Goal: Task Accomplishment & Management: Manage account settings

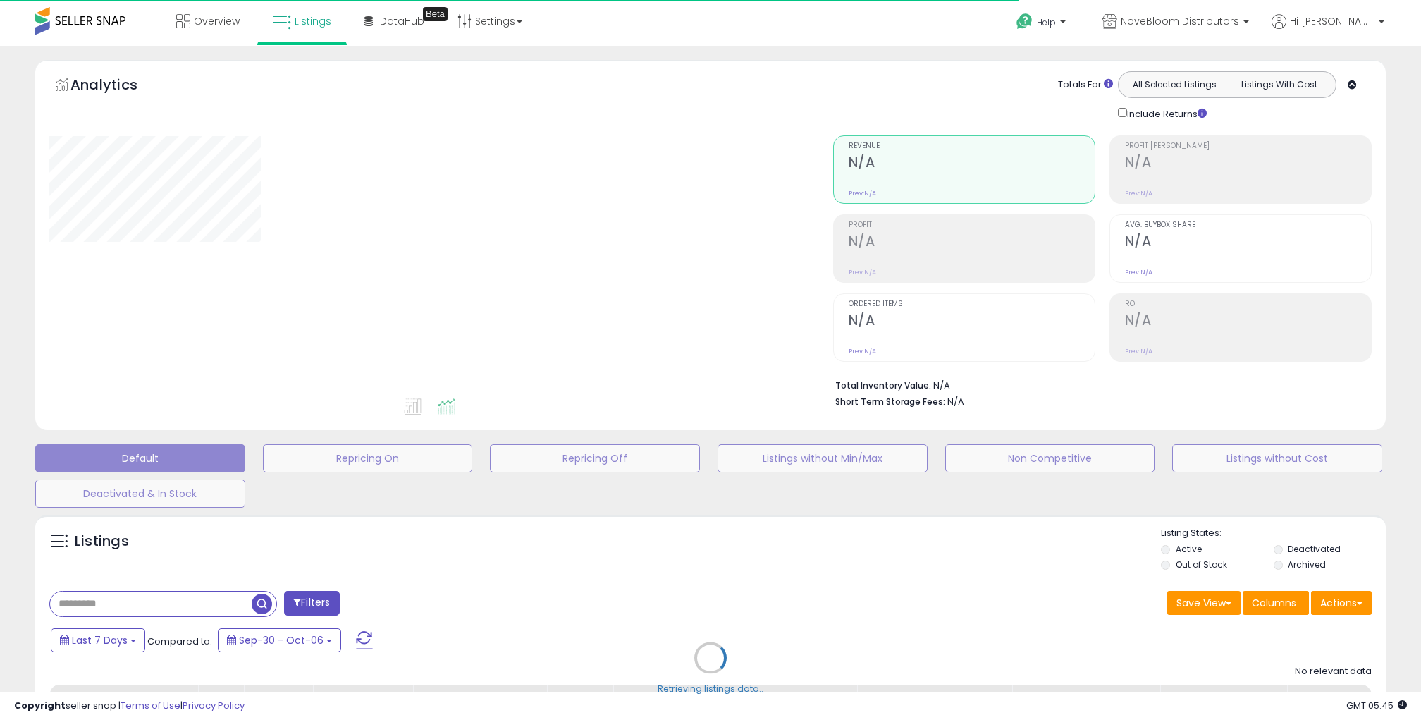
click at [1166, 566] on div "Retrieving listings data.." at bounding box center [710, 667] width 1371 height 321
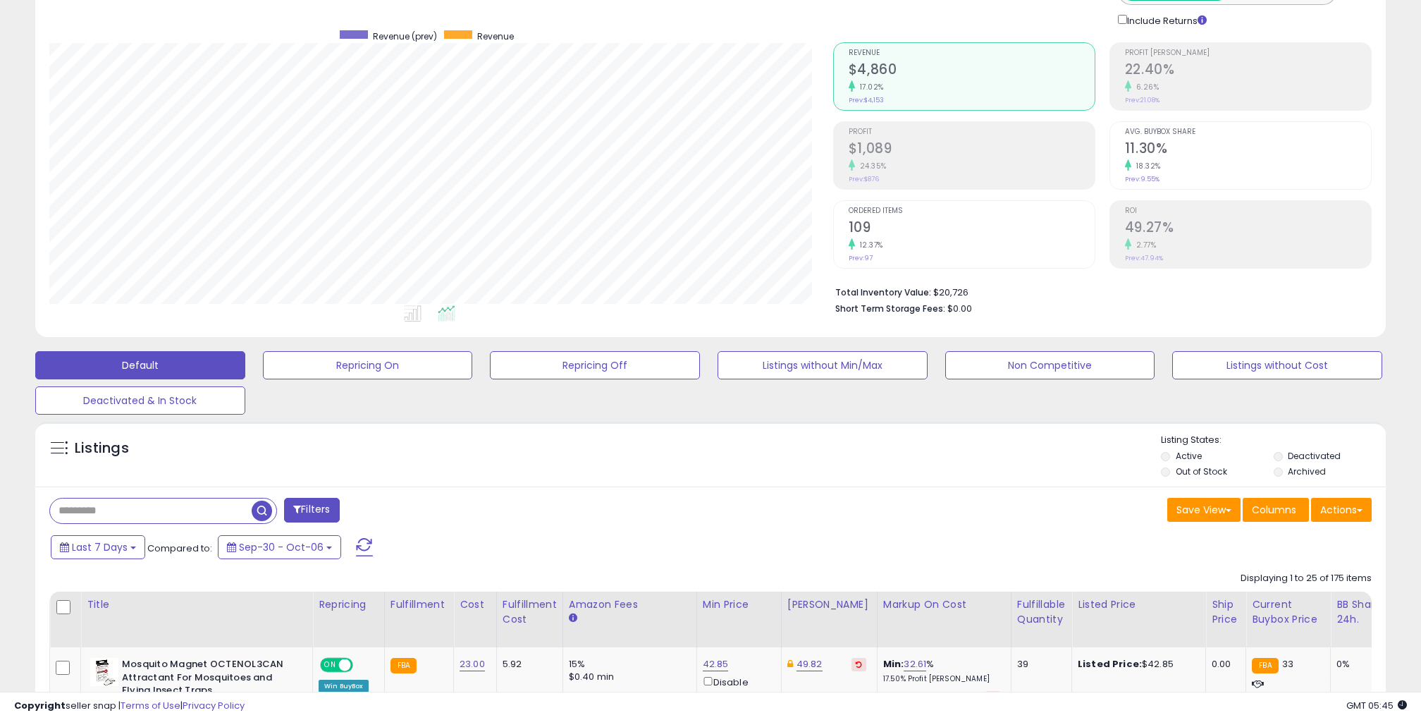
scroll to position [289, 784]
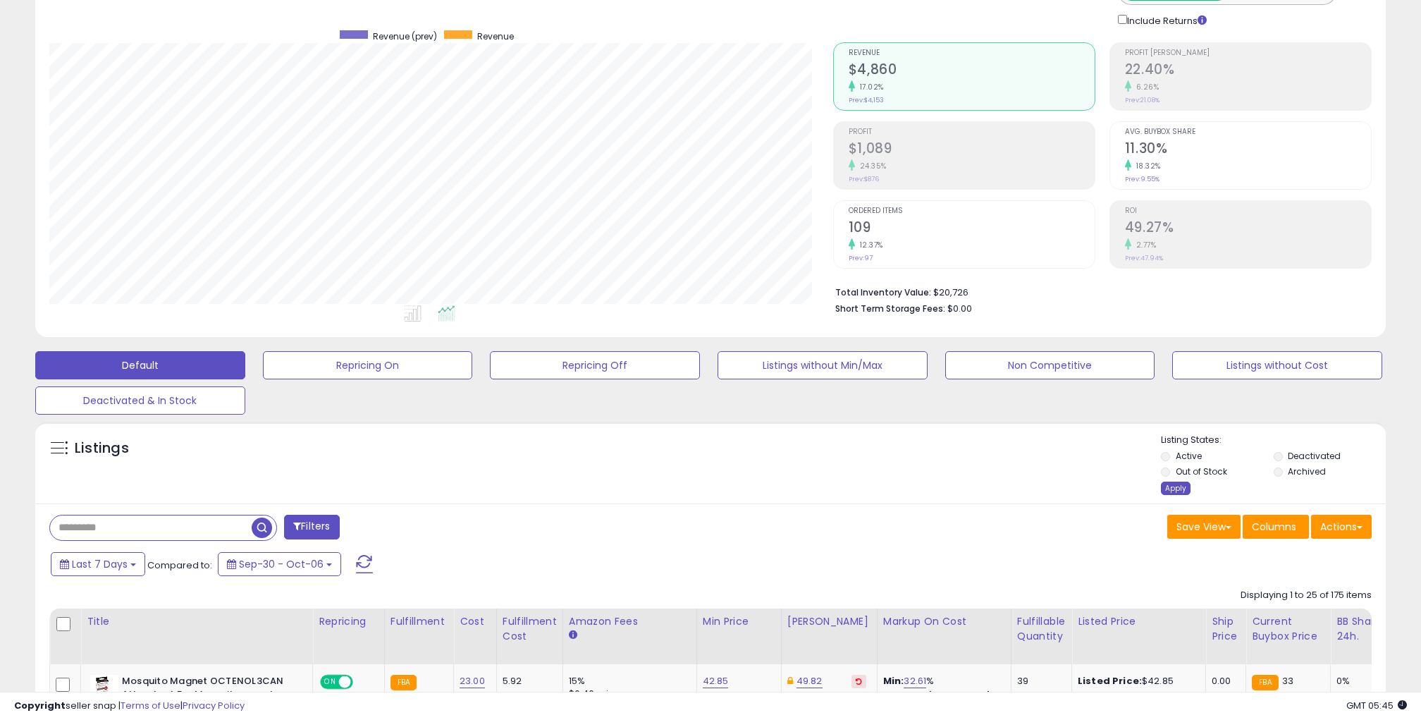
click at [1172, 487] on div "Apply" at bounding box center [1176, 487] width 30 height 13
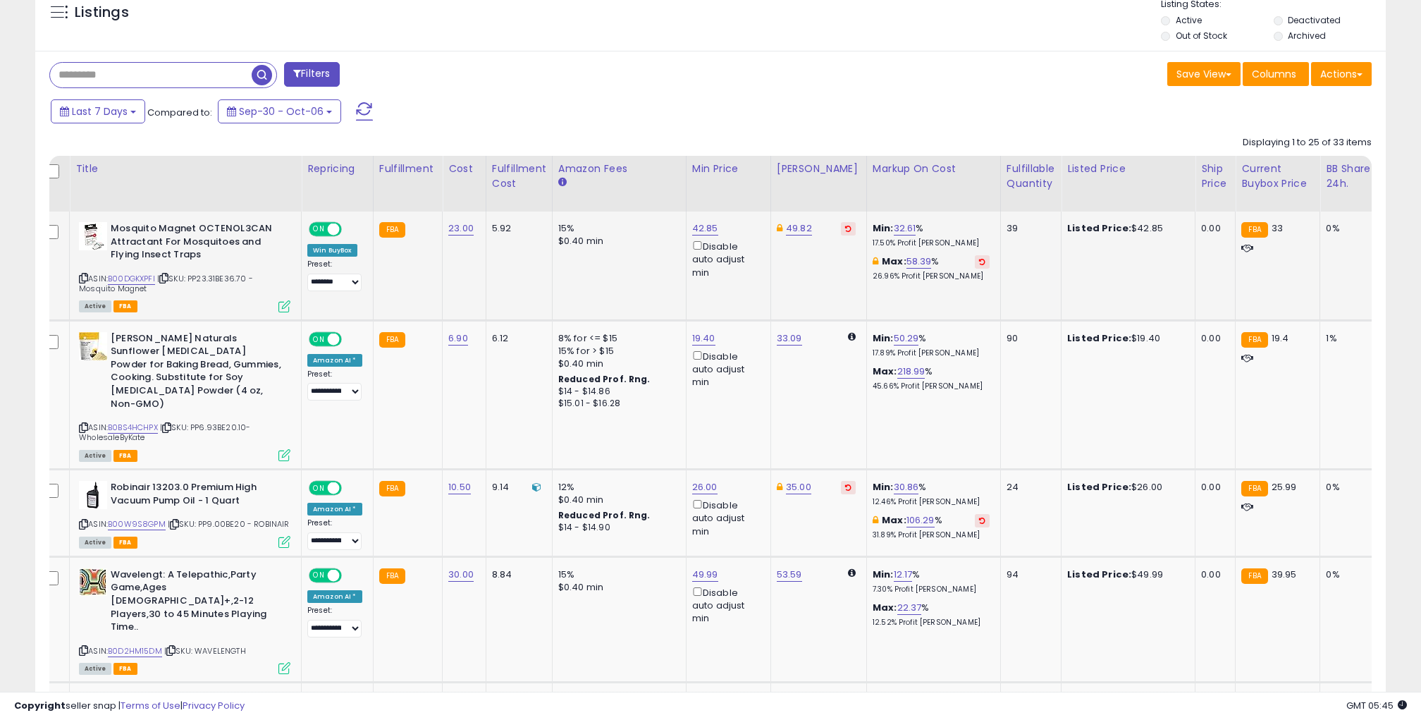
scroll to position [0, 0]
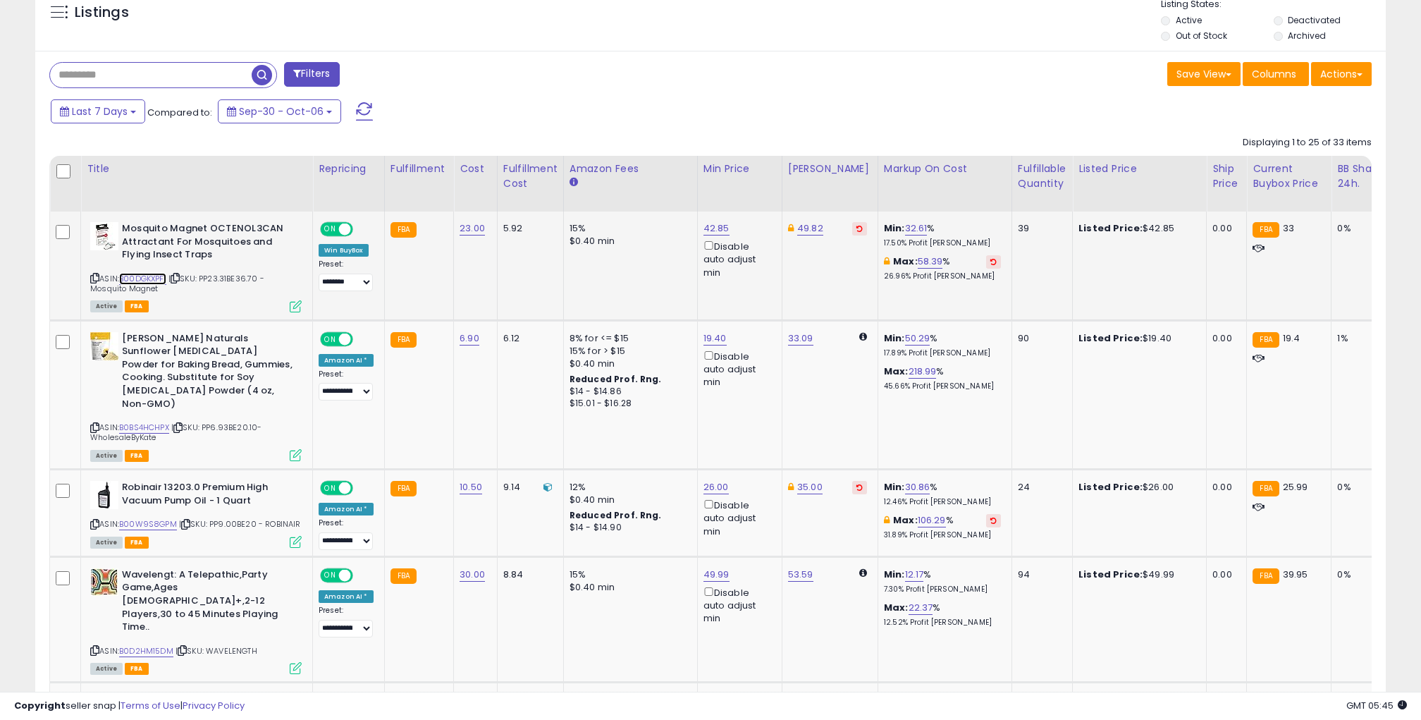
click at [140, 274] on link "B00DGKXPFI" at bounding box center [142, 279] width 47 height 12
click at [156, 421] on link "B0BS4HCHPX" at bounding box center [144, 427] width 50 height 12
click at [703, 337] on link "19.40" at bounding box center [714, 338] width 23 height 14
type input "**"
click button "submit" at bounding box center [756, 288] width 24 height 21
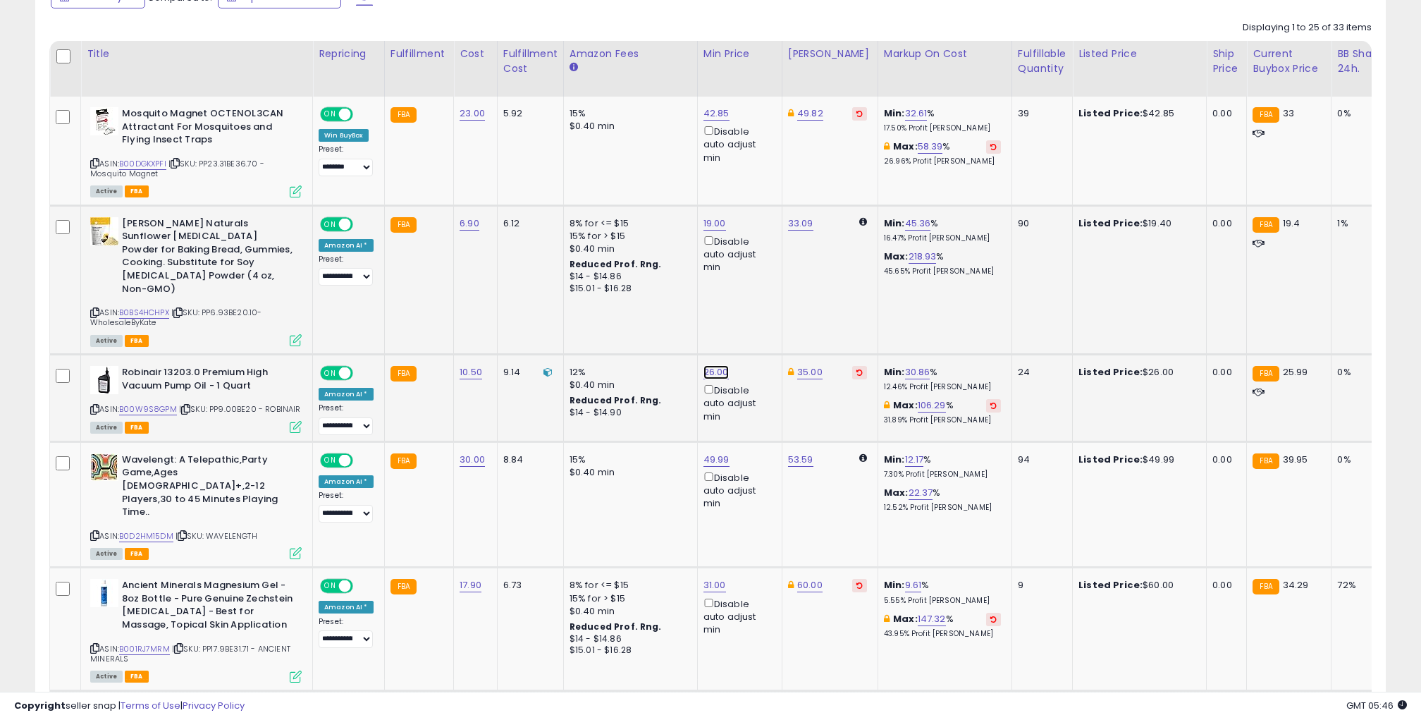
click at [716, 365] on link "26.00" at bounding box center [715, 372] width 25 height 14
type input "*****"
click button "submit" at bounding box center [758, 296] width 24 height 21
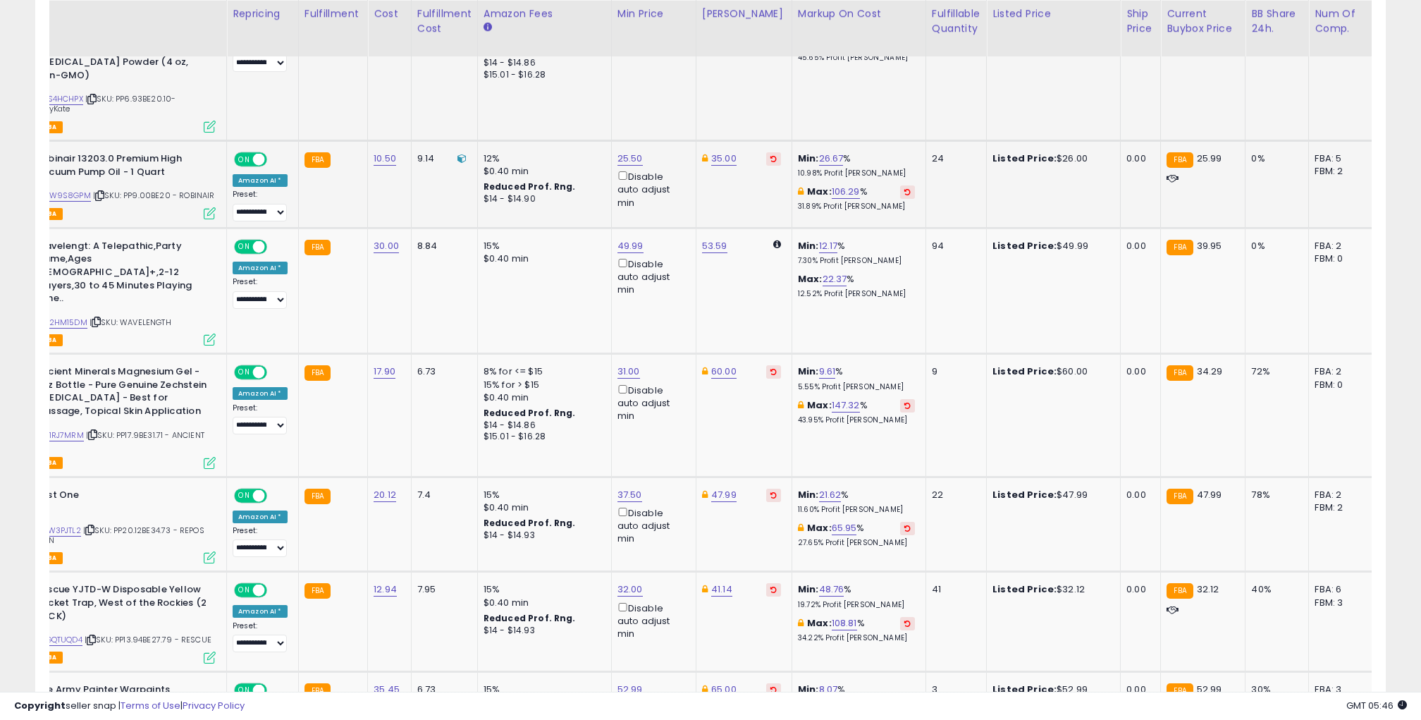
scroll to position [0, 116]
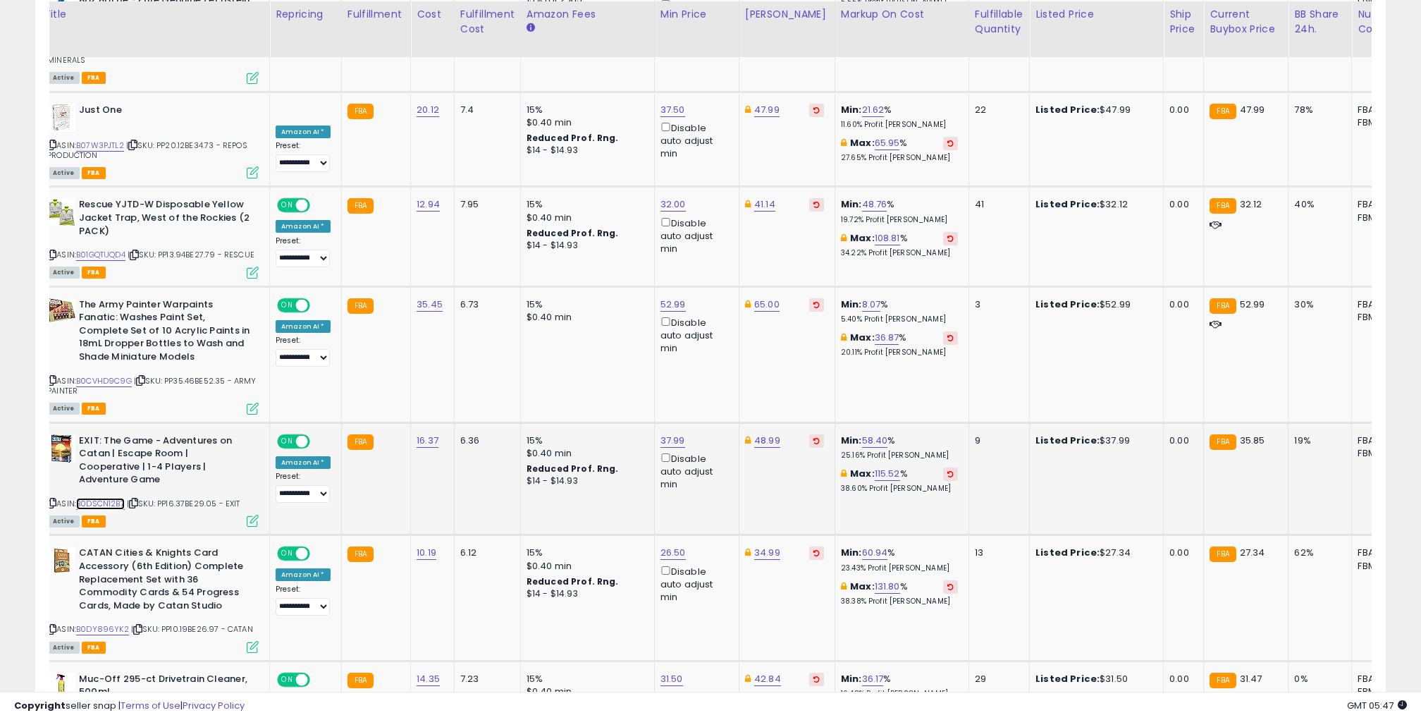
click at [118, 498] on link "B0DSCN12B7" at bounding box center [100, 504] width 49 height 12
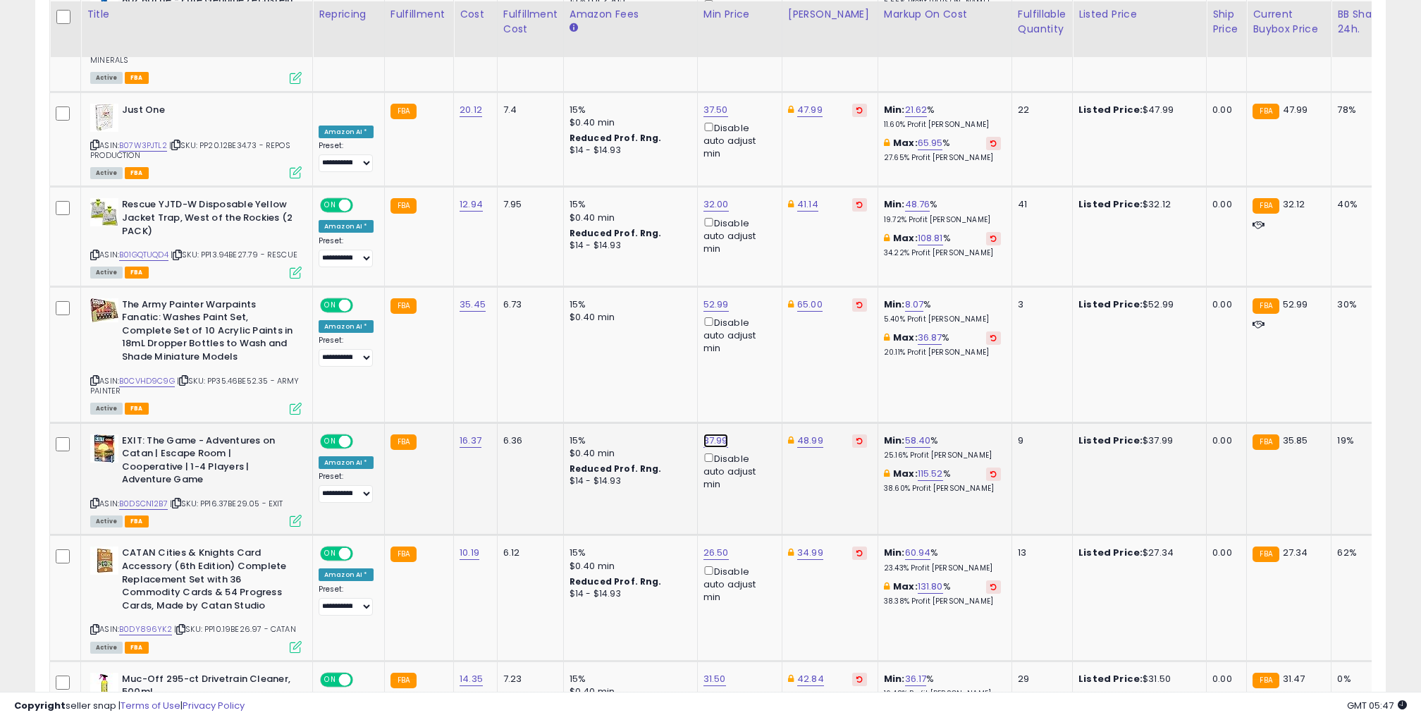
click at [703, 433] on link "37.99" at bounding box center [715, 440] width 25 height 14
type input "**"
click button "submit" at bounding box center [757, 346] width 24 height 21
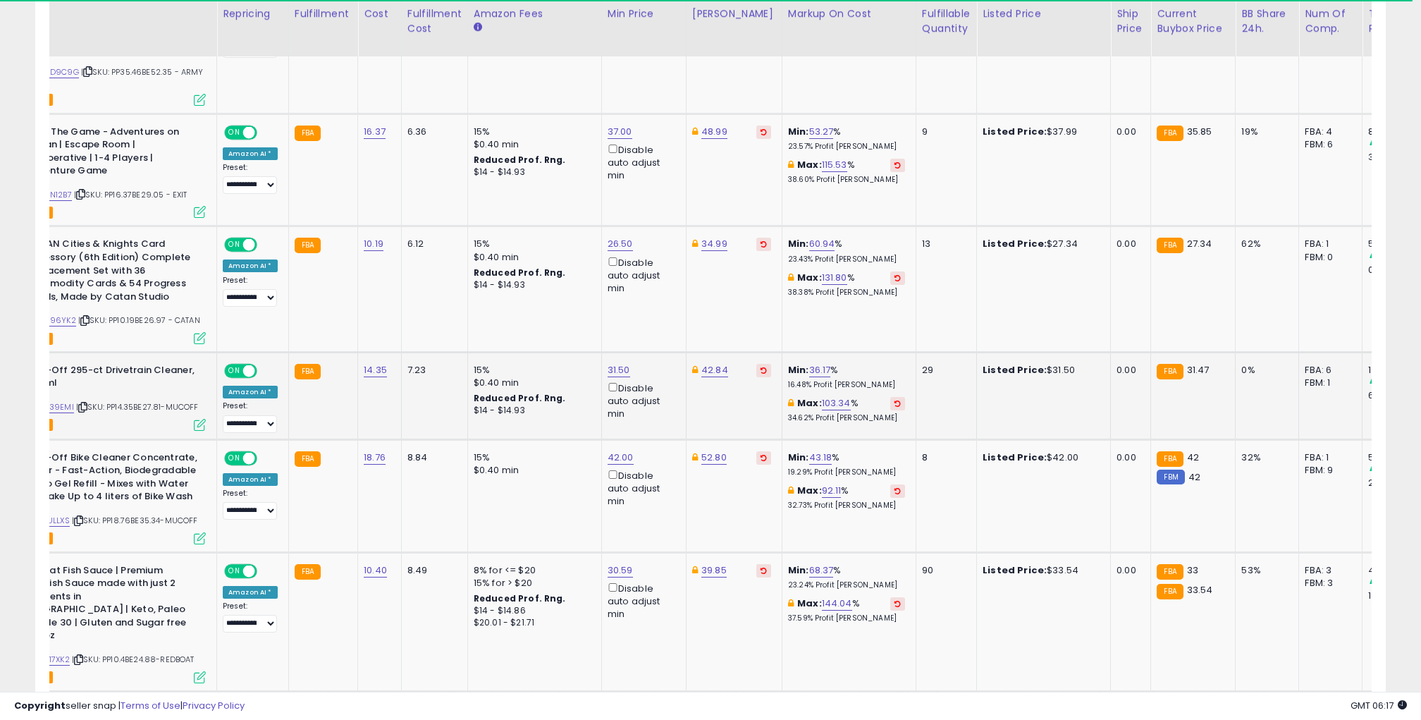
scroll to position [0, 125]
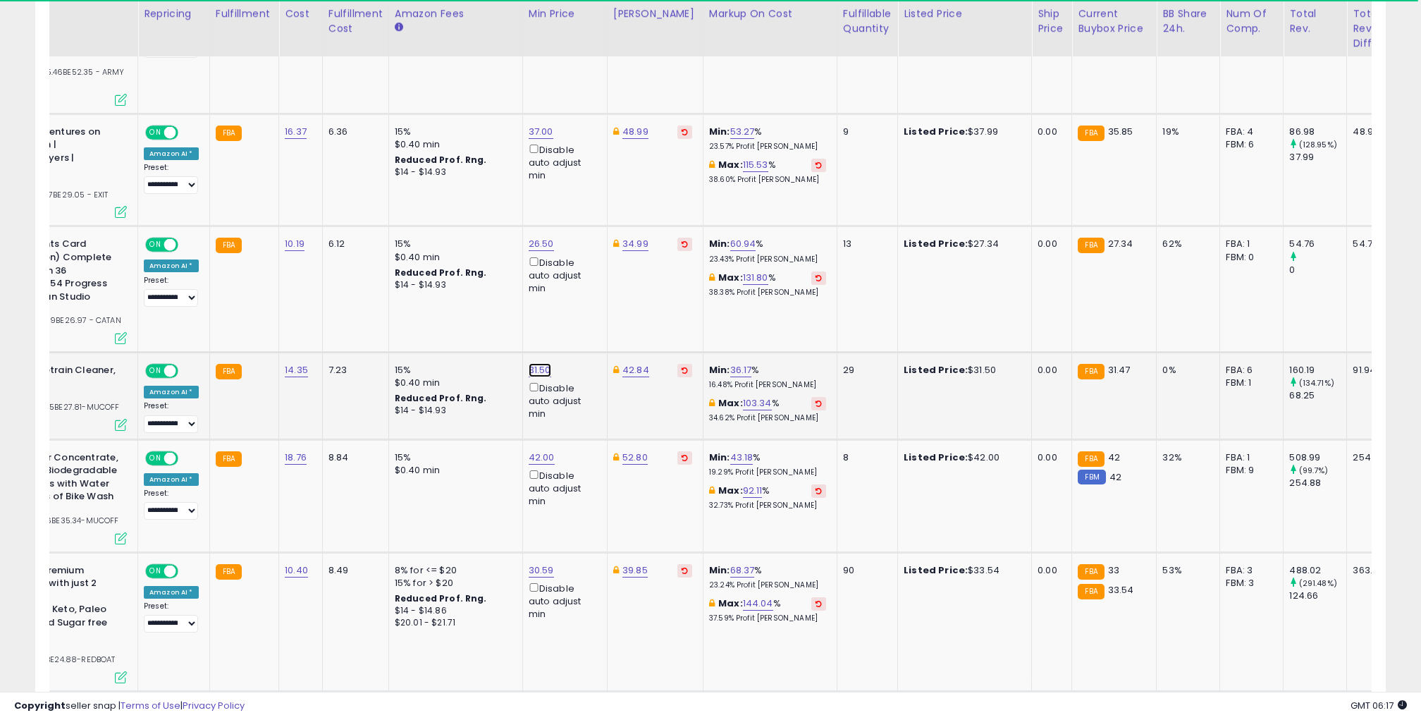
click at [530, 363] on link "31.50" at bounding box center [540, 370] width 23 height 14
type input "*****"
click button "submit" at bounding box center [581, 262] width 24 height 21
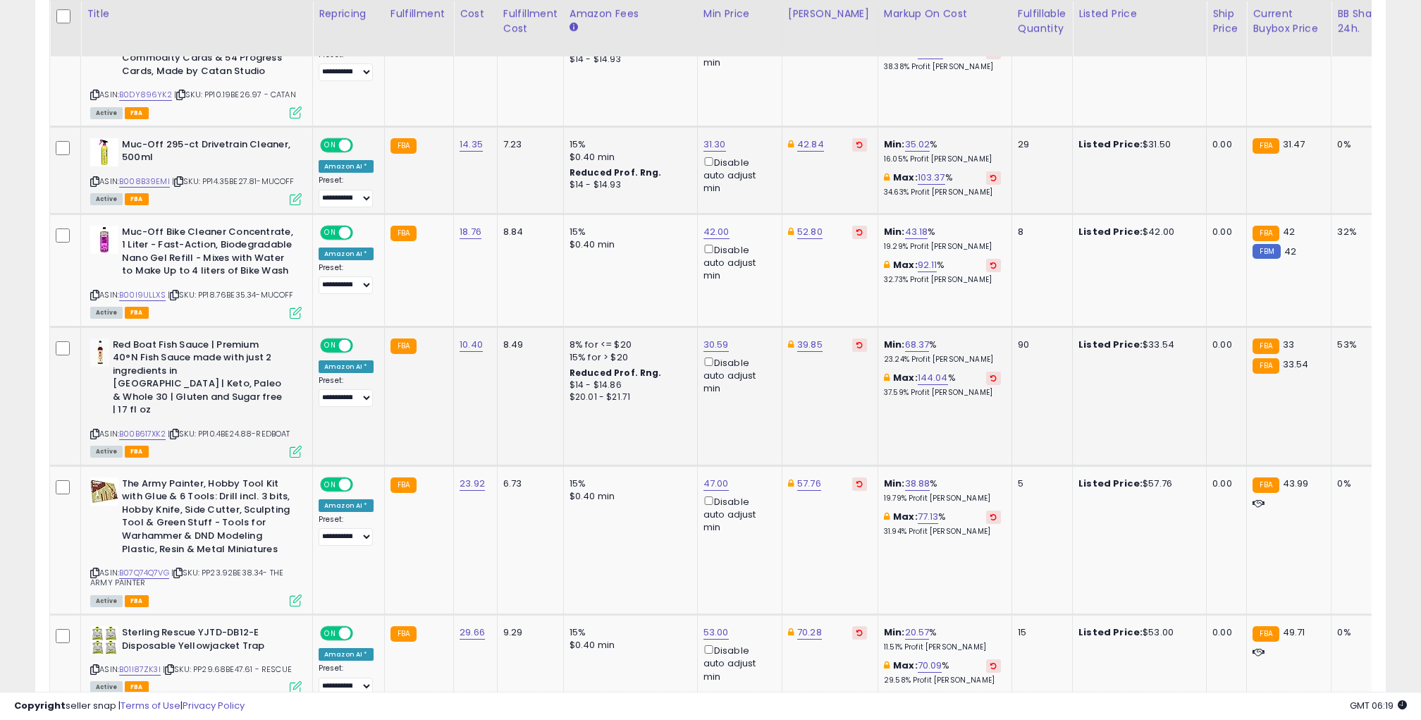
scroll to position [1791, 0]
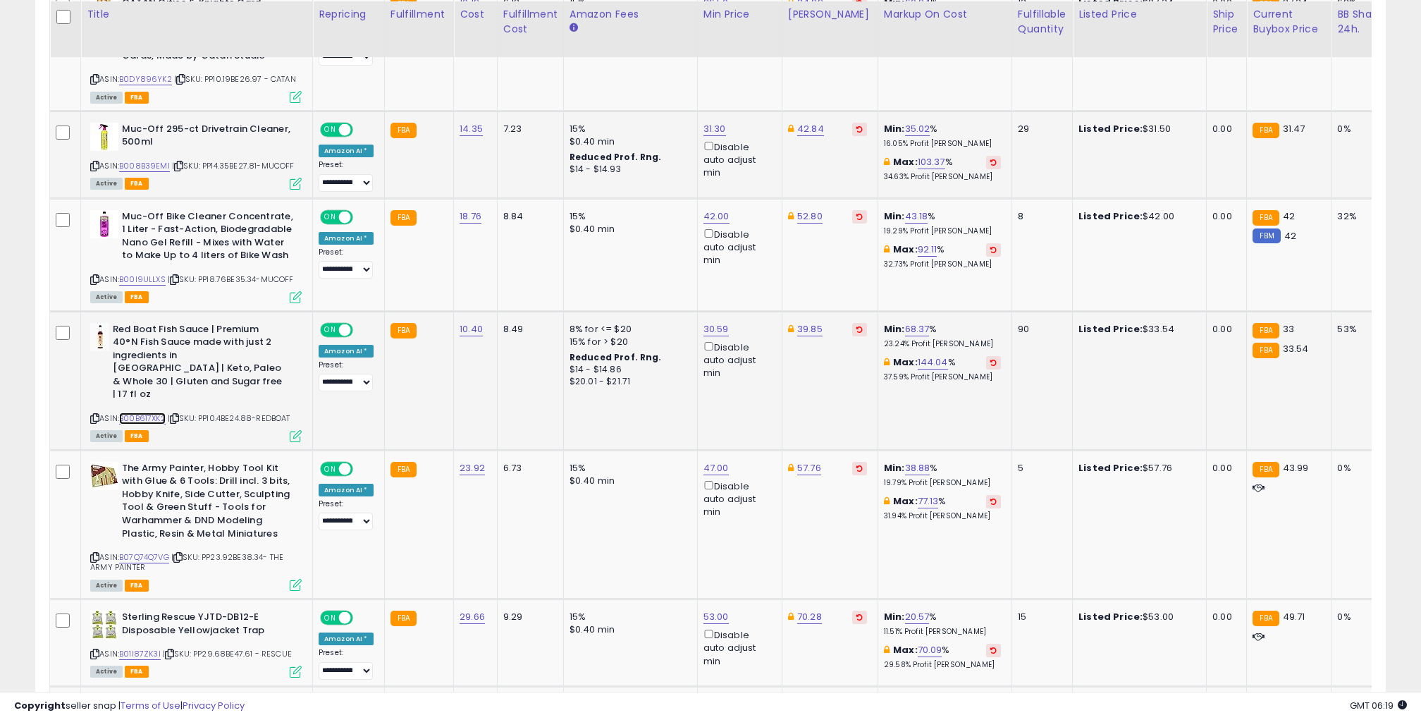
click at [154, 412] on link "B00B617XK2" at bounding box center [142, 418] width 47 height 12
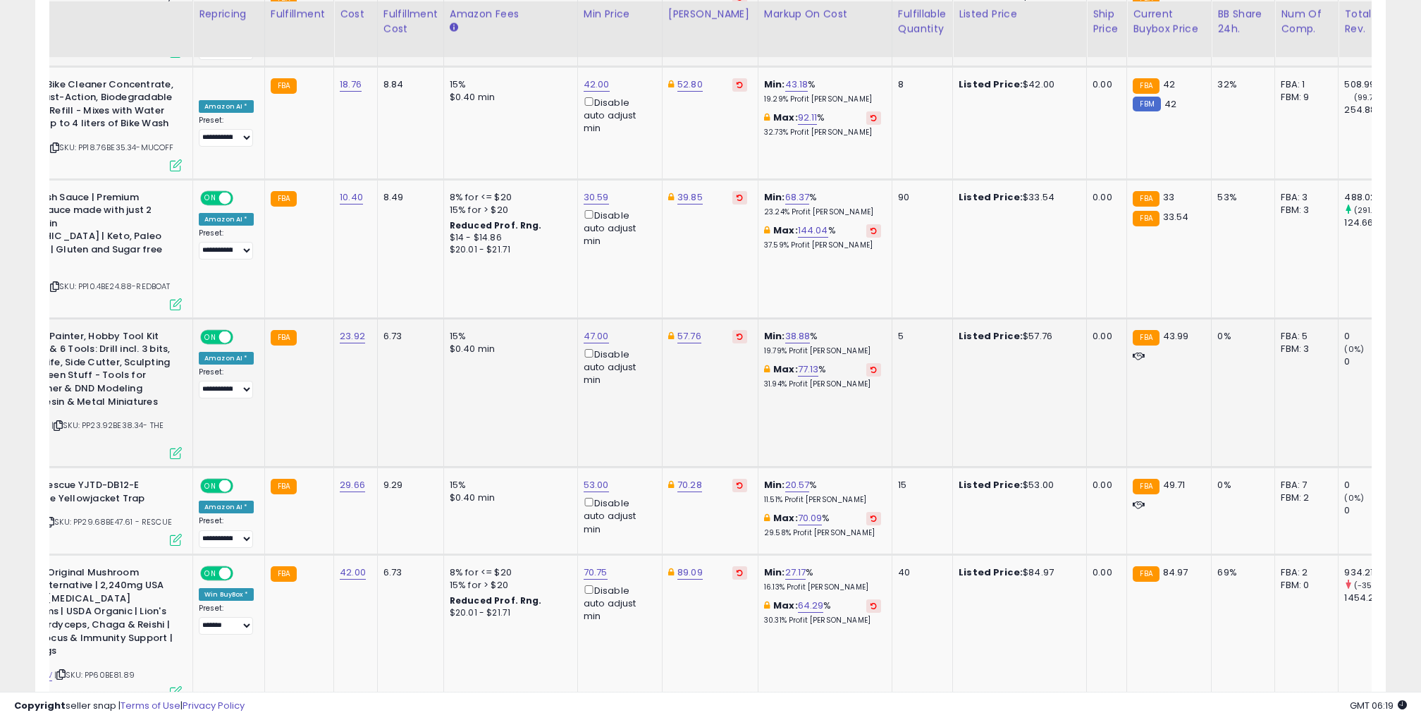
scroll to position [0, 317]
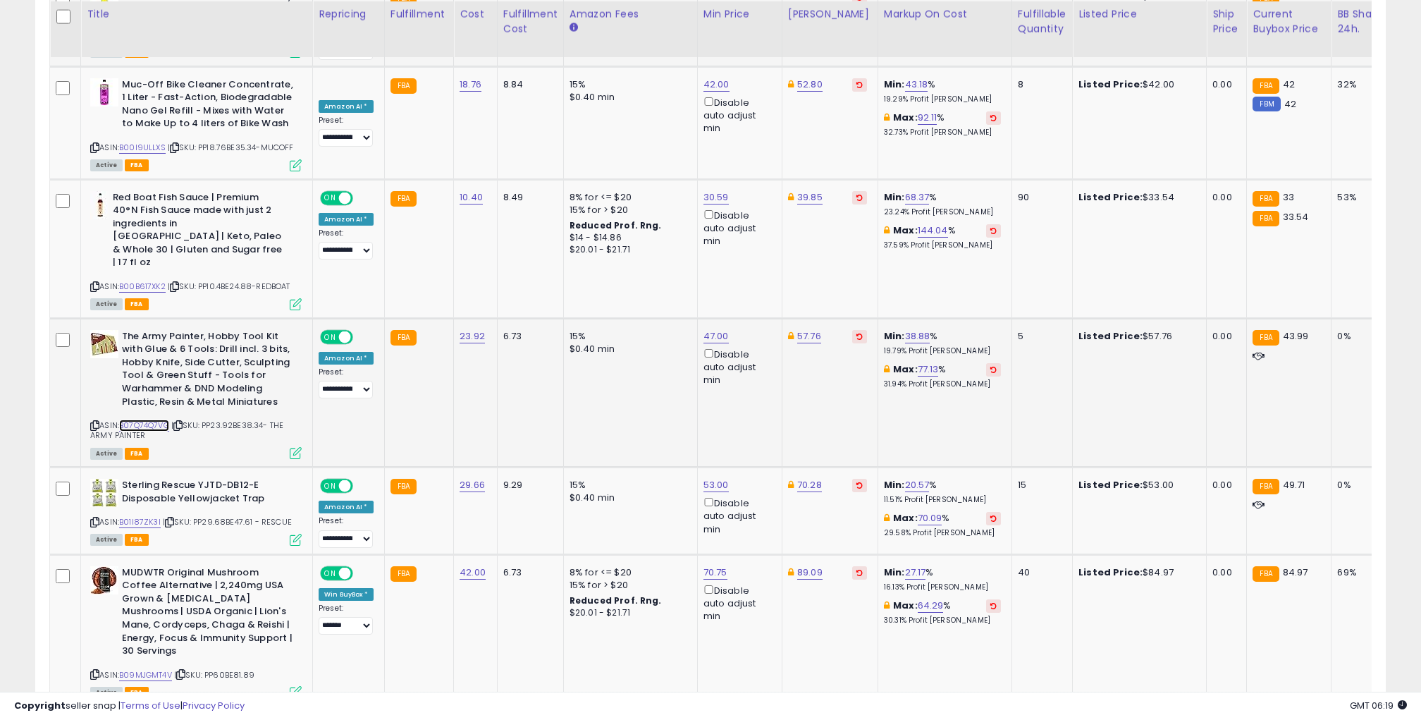
click at [132, 419] on link "B07Q74Q7VG" at bounding box center [144, 425] width 50 height 12
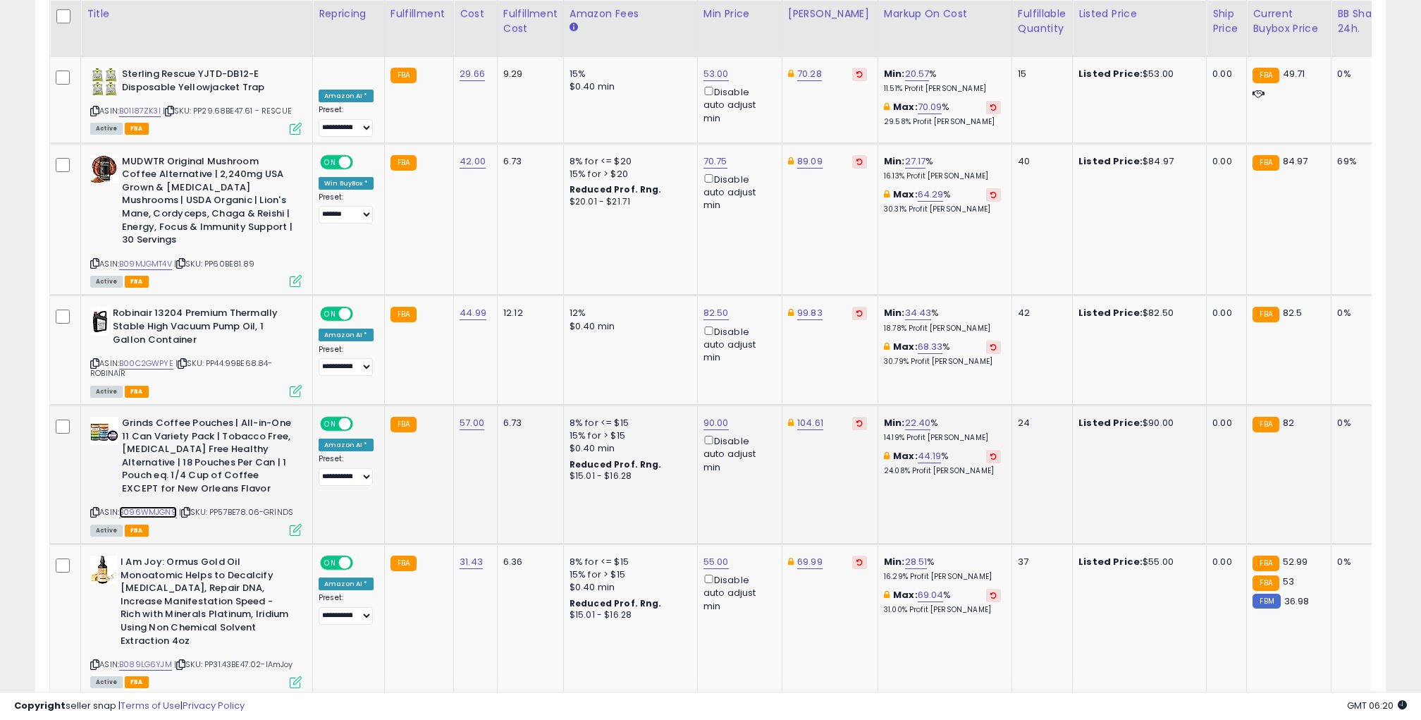
click at [159, 506] on link "B096WMJGN9" at bounding box center [148, 512] width 58 height 12
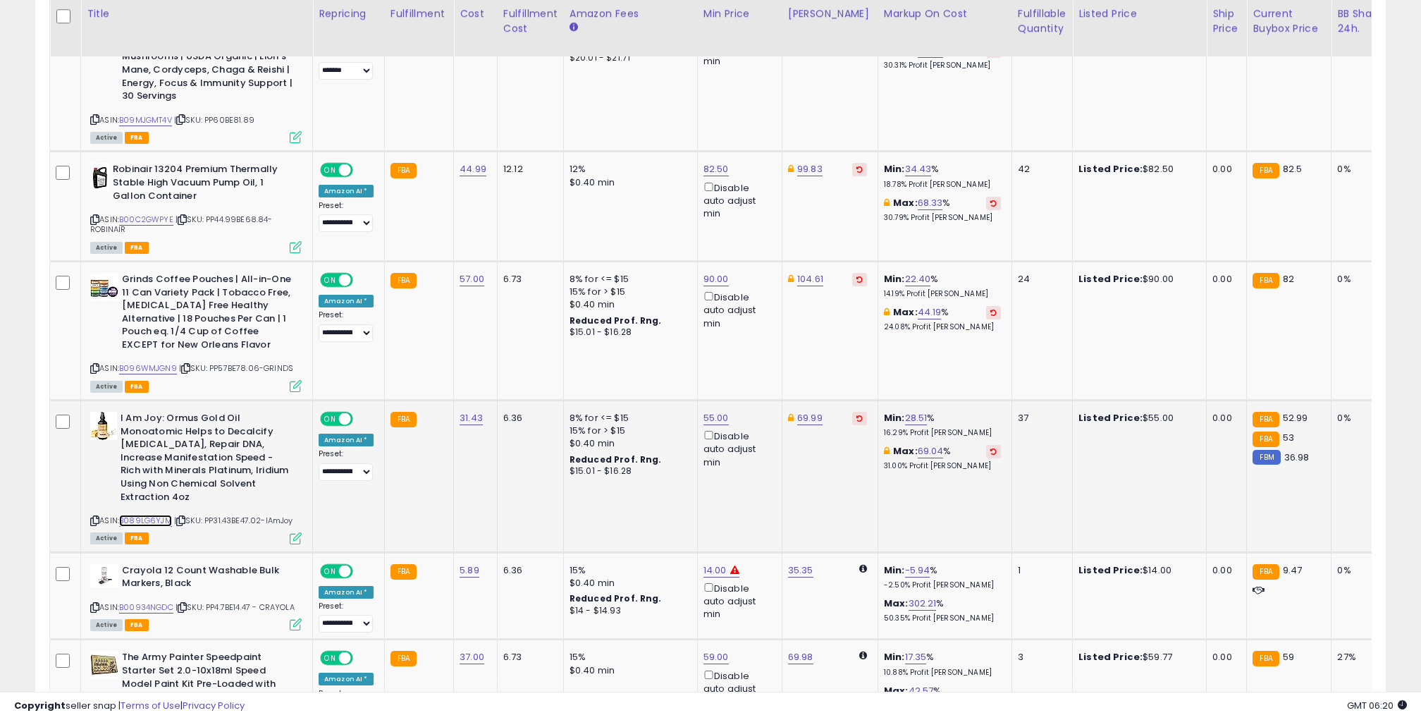
click at [160, 514] on link "B089LG6YJM" at bounding box center [145, 520] width 53 height 12
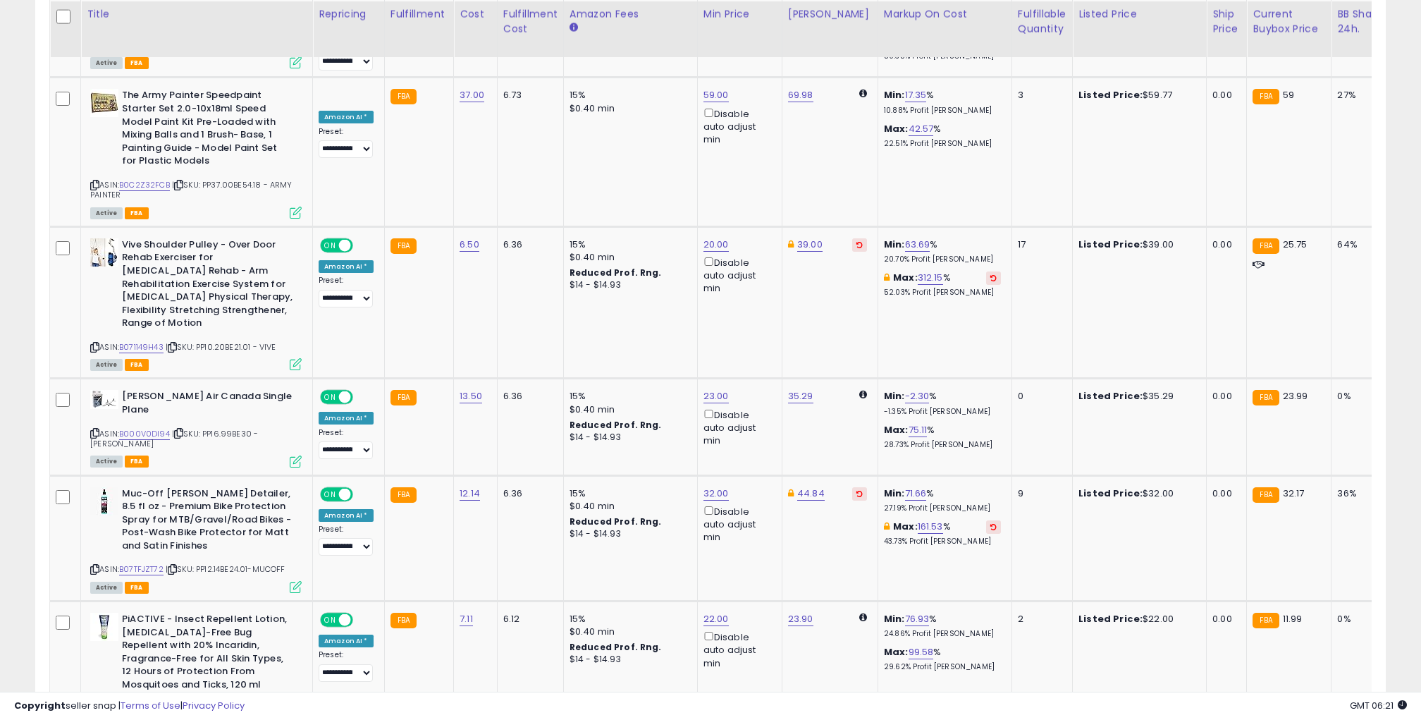
scroll to position [3042, 0]
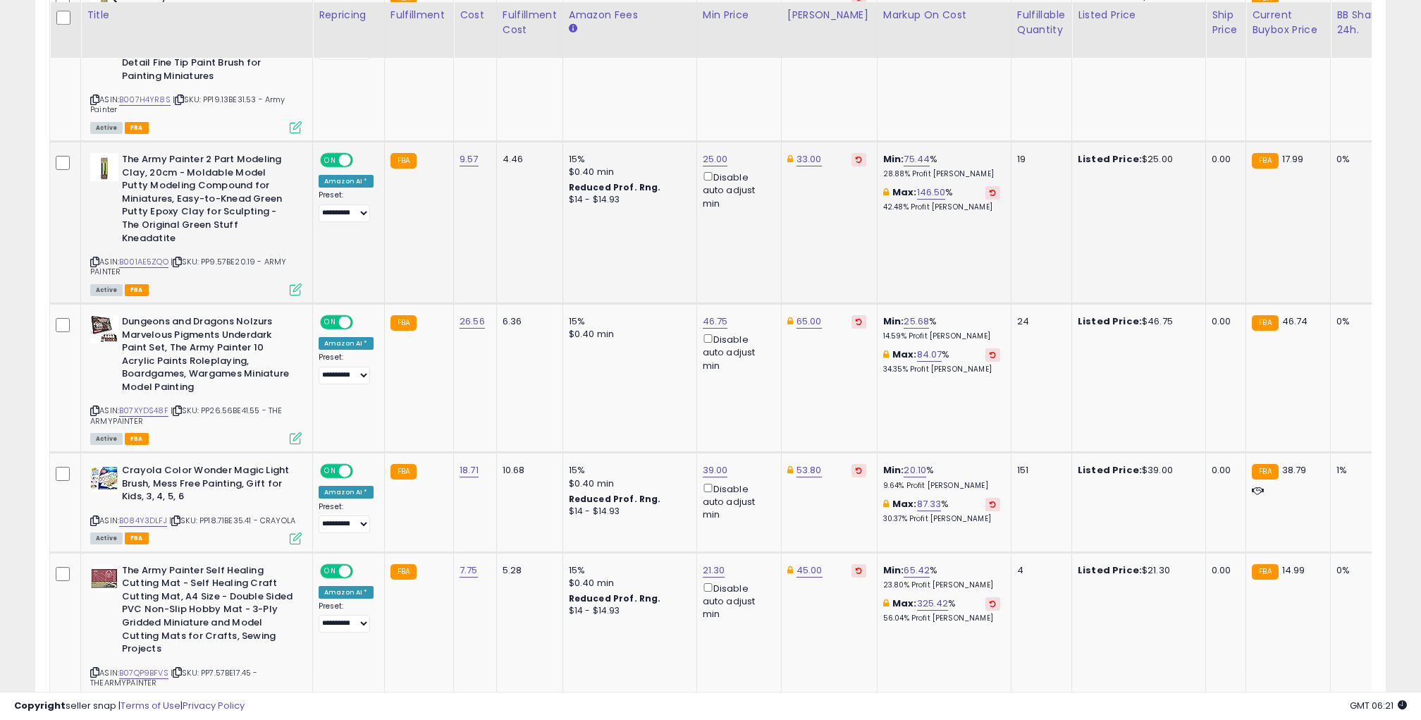
scroll to position [767, 0]
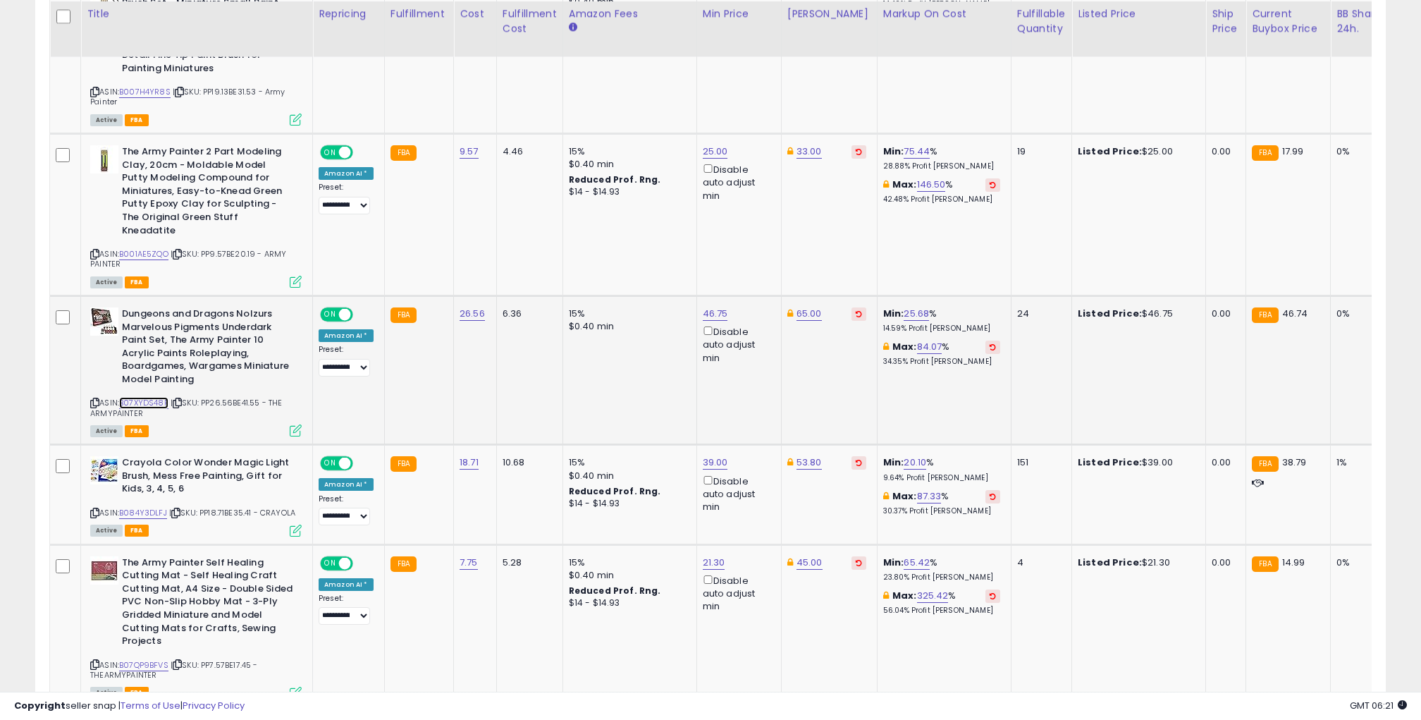
click at [141, 397] on link "B07XYDS48F" at bounding box center [143, 403] width 49 height 12
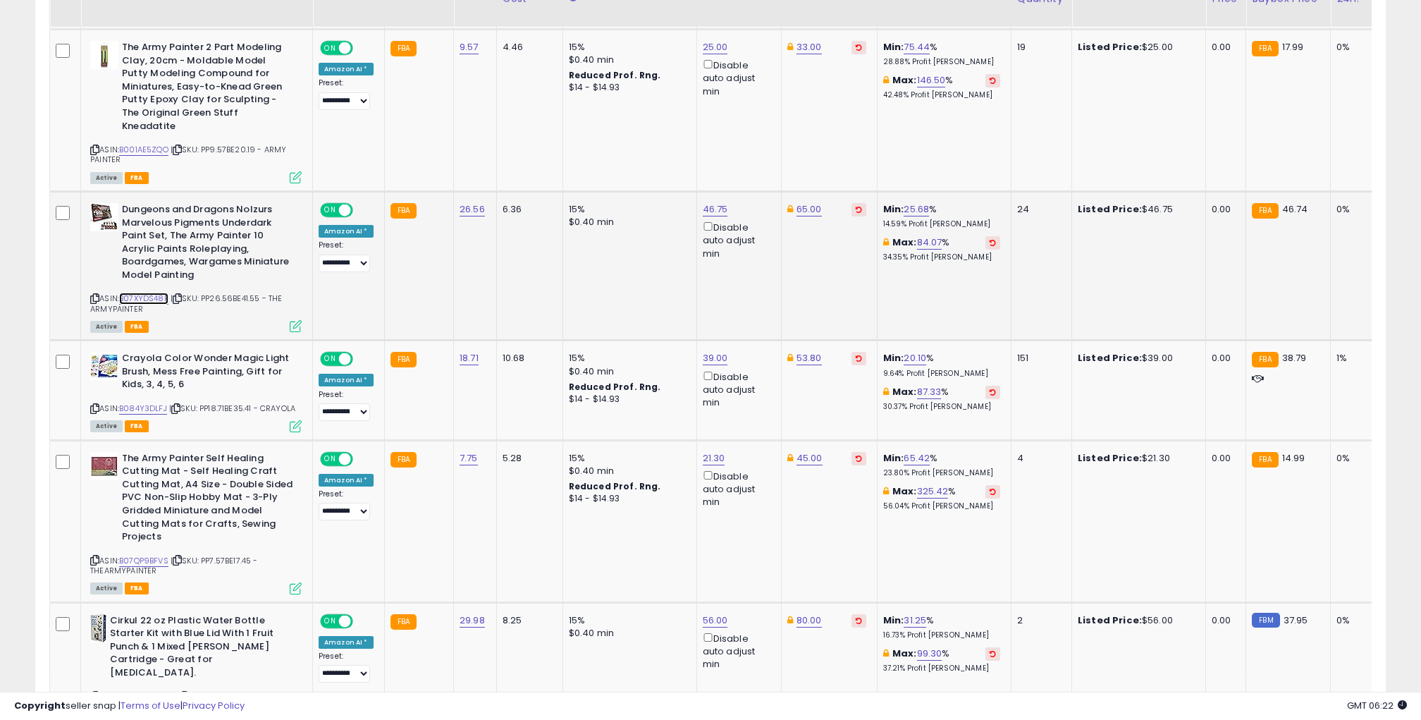
scroll to position [875, 0]
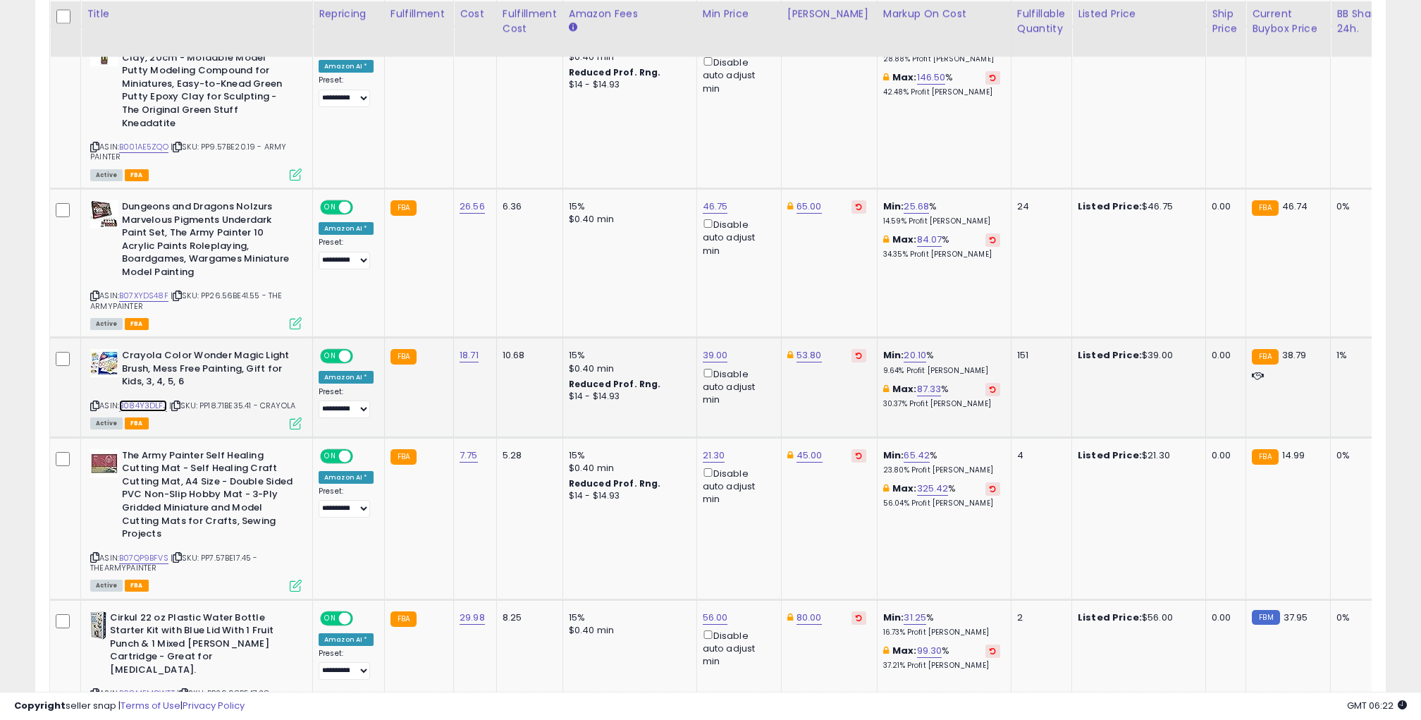
click at [152, 400] on link "B084Y3DLFJ" at bounding box center [143, 406] width 48 height 12
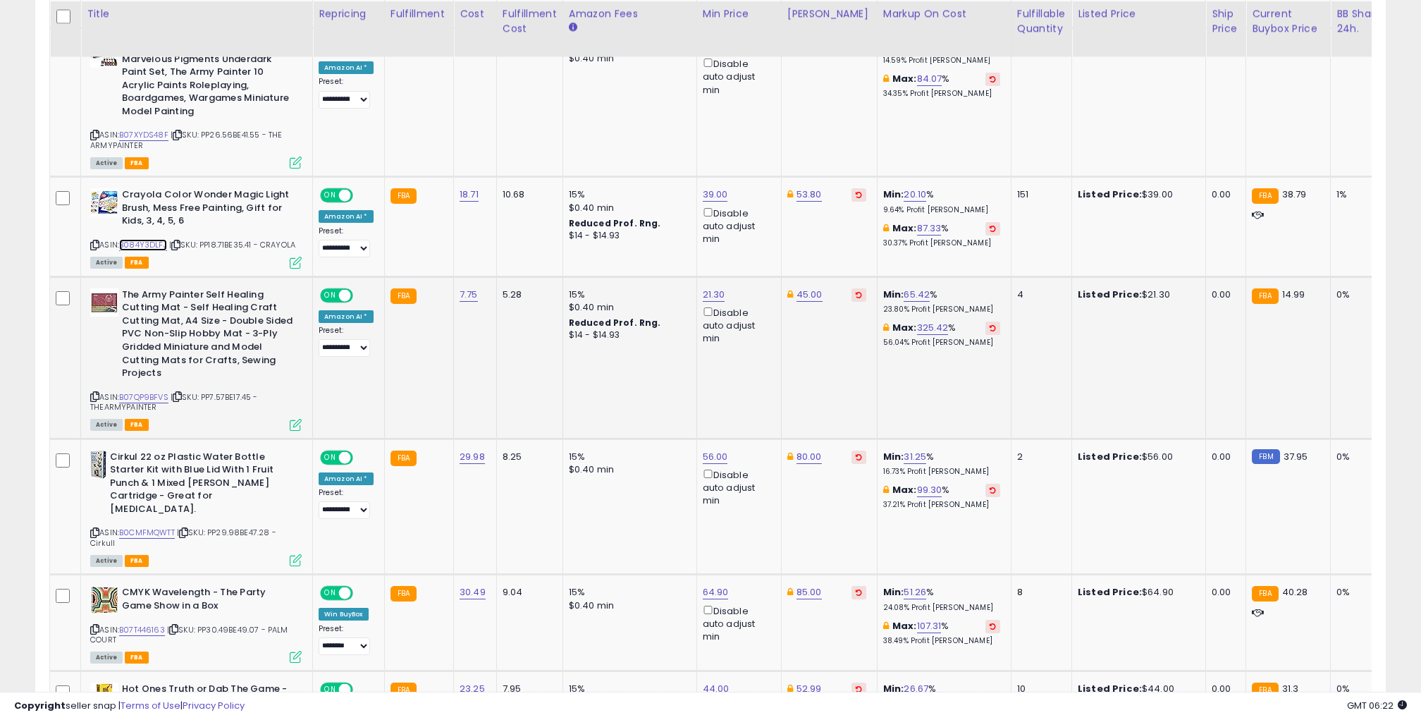
scroll to position [1177, 0]
